Goal: Task Accomplishment & Management: Complete application form

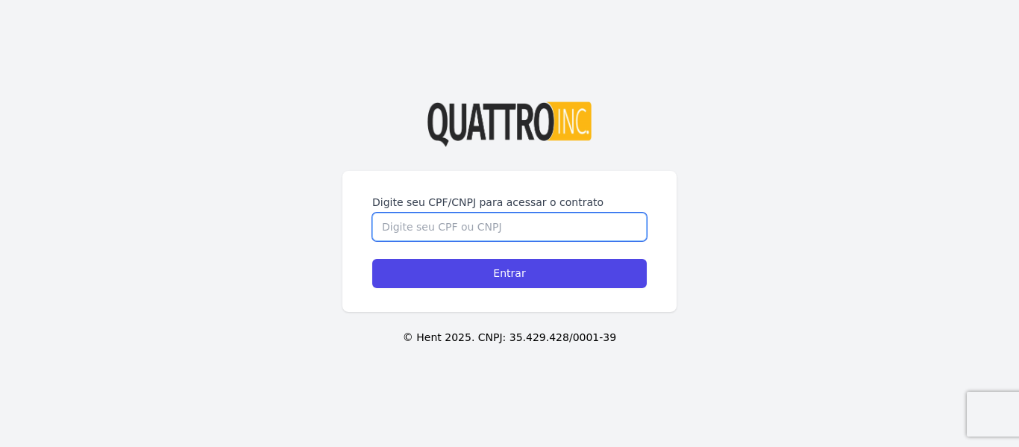
click at [445, 232] on input "Digite seu CPF/CNPJ para acessar o contrato" at bounding box center [509, 227] width 274 height 28
type input "41316399800"
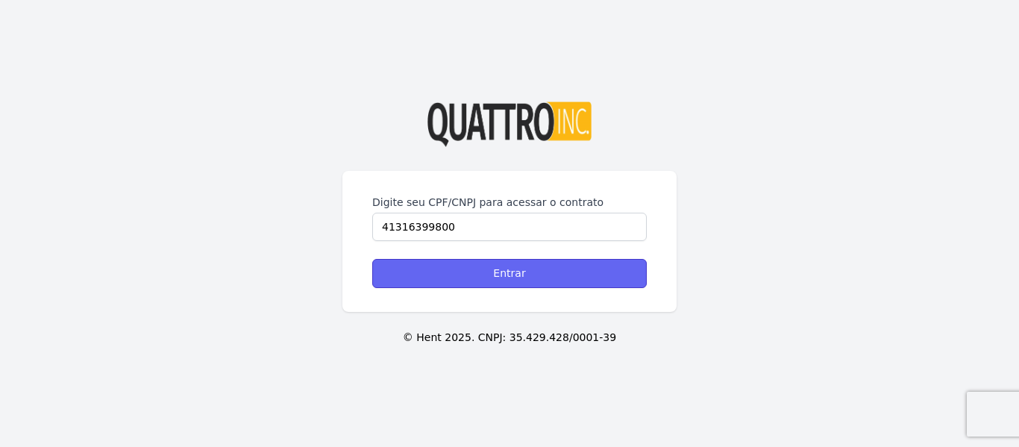
click at [461, 283] on input "Entrar" at bounding box center [509, 273] width 274 height 29
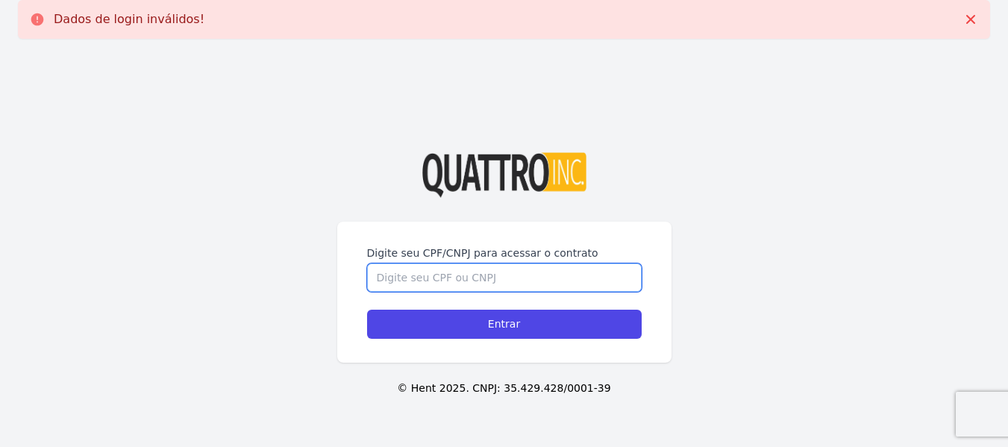
click at [461, 283] on input "Digite seu CPF/CNPJ para acessar o contrato" at bounding box center [504, 277] width 274 height 28
click at [381, 282] on input "41316399800" at bounding box center [504, 277] width 274 height 28
type input "41316399800"
click at [367, 310] on input "Entrar" at bounding box center [504, 324] width 274 height 29
click at [388, 279] on input "Digite seu CPF/CNPJ para acessar o contrato" at bounding box center [504, 277] width 274 height 28
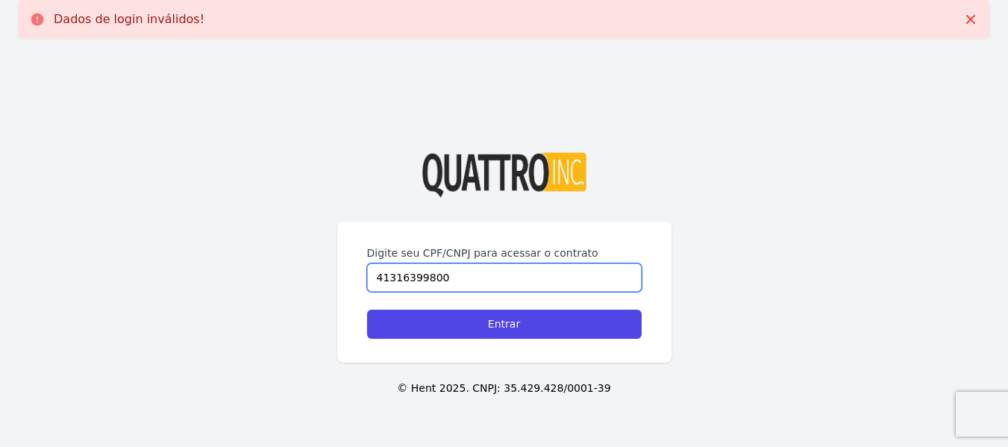
type input "41316399800"
click at [367, 310] on input "Entrar" at bounding box center [504, 324] width 274 height 29
